Goal: Transaction & Acquisition: Purchase product/service

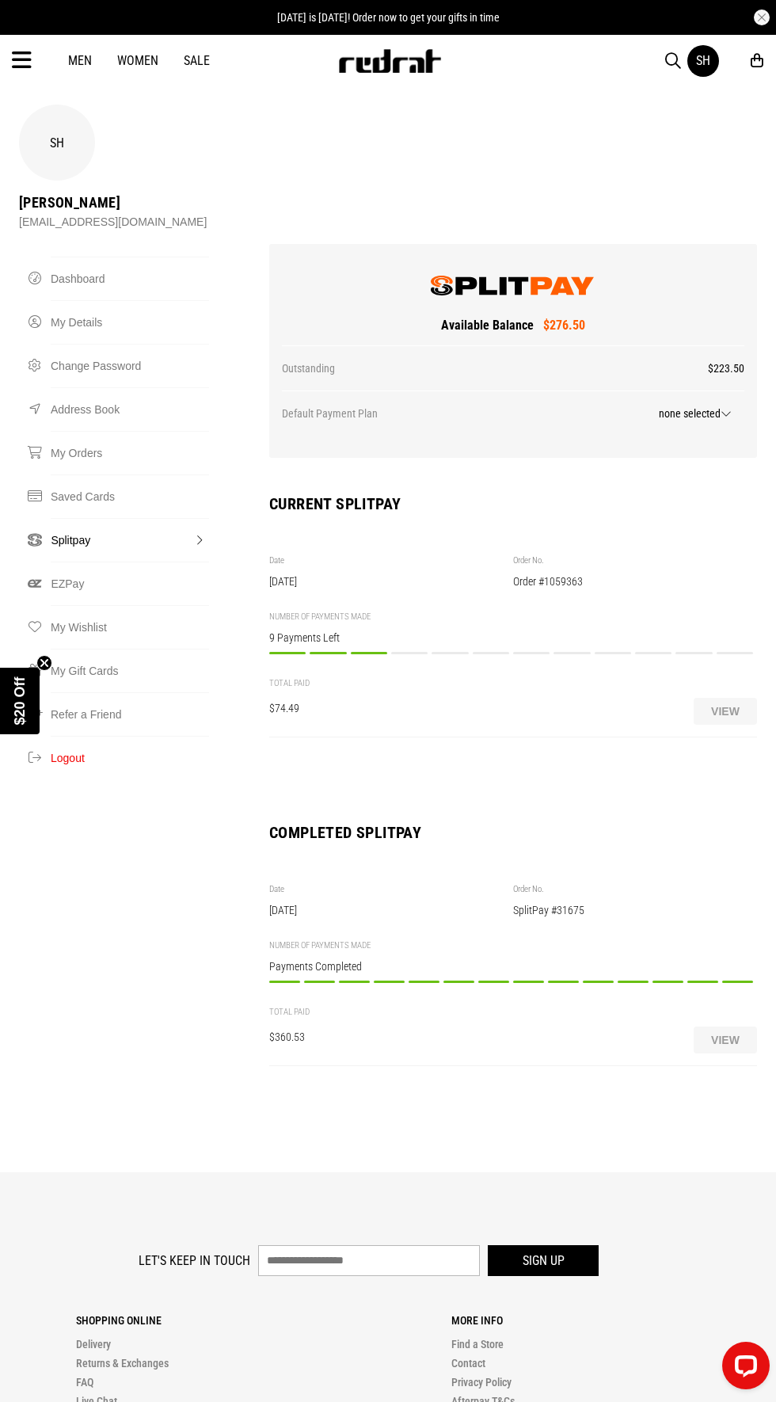
click at [666, 55] on span "button" at bounding box center [674, 60] width 16 height 19
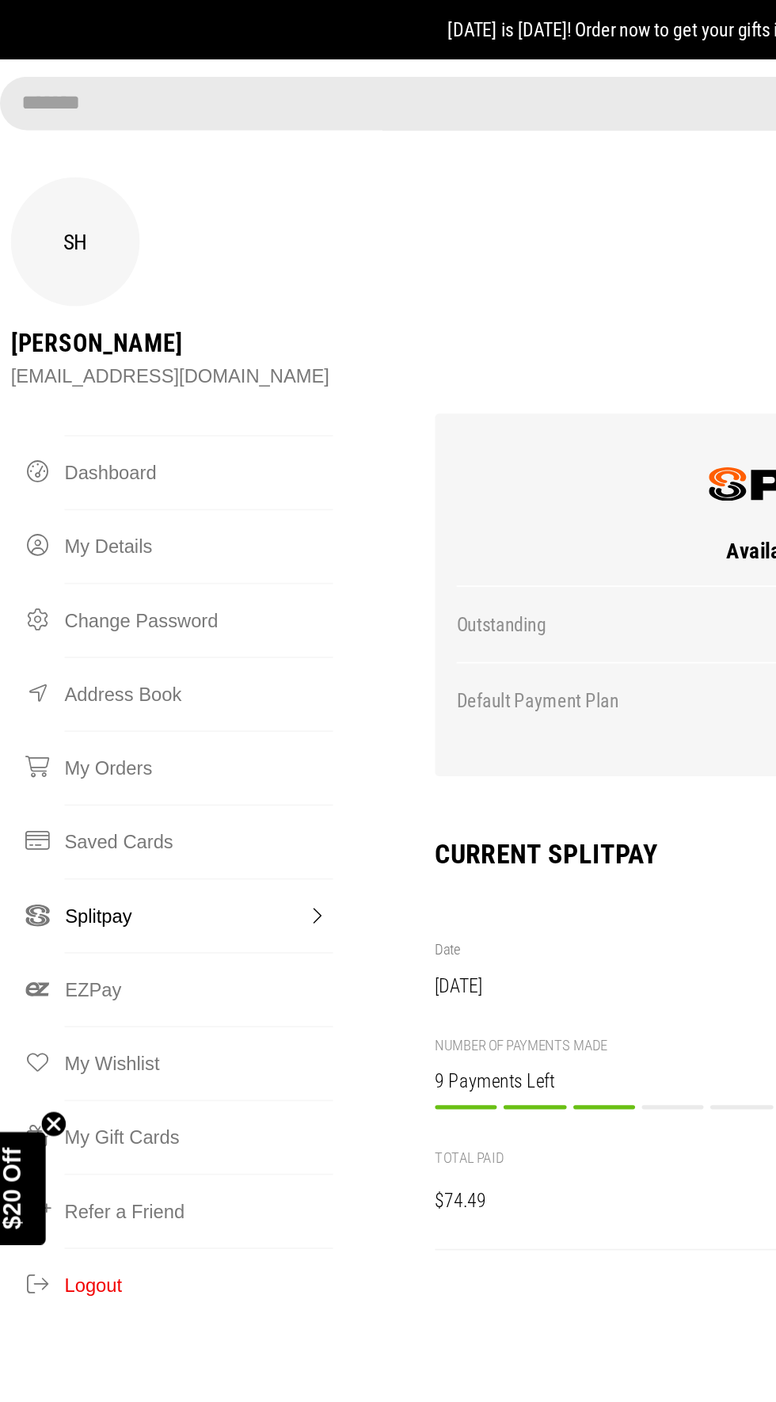
type input "*******"
click at [658, 48] on button "submit" at bounding box center [672, 62] width 28 height 28
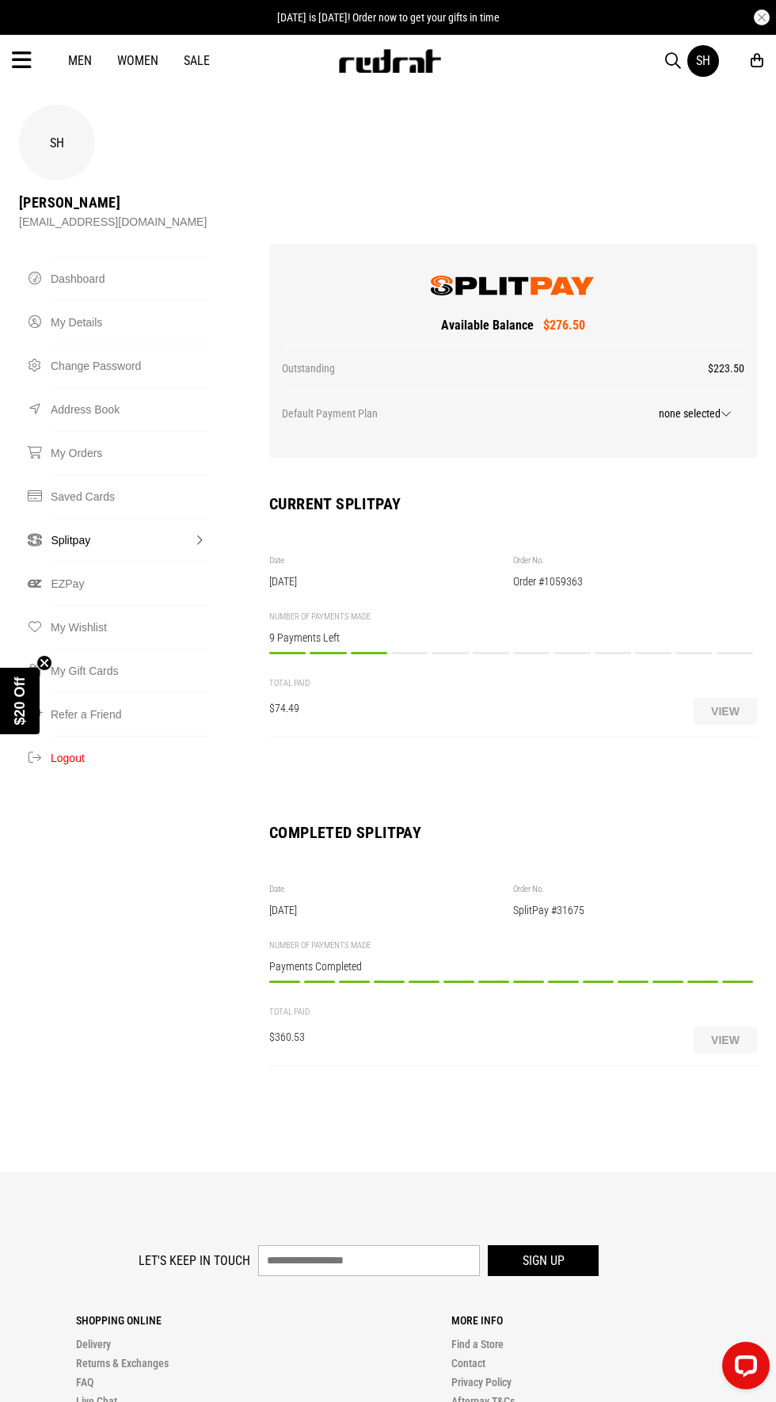
click at [91, 57] on link "Men" at bounding box center [80, 60] width 24 height 15
